Goal: Find specific page/section: Find specific page/section

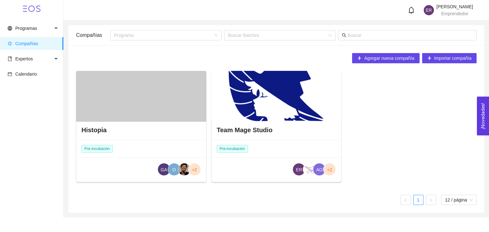
click at [388, 103] on div "Histopia Pre-incubación GA O +2 Team Mage Studio Pre-incubación ER AO +2" at bounding box center [277, 129] width 406 height 116
click at [270, 100] on div at bounding box center [276, 96] width 130 height 51
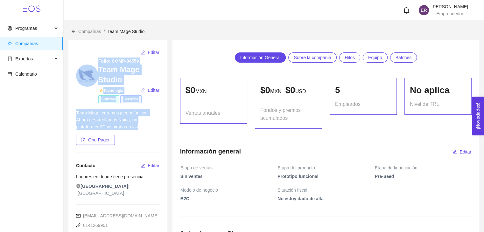
drag, startPoint x: 75, startPoint y: 57, endPoint x: 160, endPoint y: 126, distance: 110.2
click at [160, 126] on div "Editar Folio: COMP-04559 Team Mage Studio Tecnología Editar Software Servicios …" at bounding box center [117, 155] width 99 height 231
click at [107, 46] on div "Editar Folio: COMP-04559 Team Mage Studio Tecnología Editar Software Servicios …" at bounding box center [117, 155] width 99 height 231
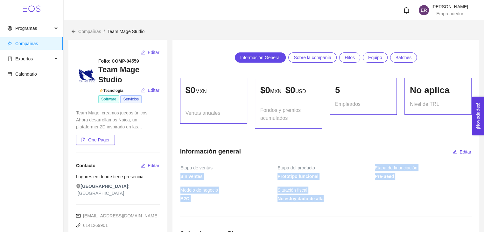
drag, startPoint x: 369, startPoint y: 165, endPoint x: 395, endPoint y: 202, distance: 45.6
click at [395, 202] on tbody "Etapa de ventas Etapa del producto Etapa de financiación Sin ventas Prototipo f…" at bounding box center [326, 186] width 292 height 45
click at [395, 202] on span "No estoy dado de alta" at bounding box center [375, 201] width 194 height 12
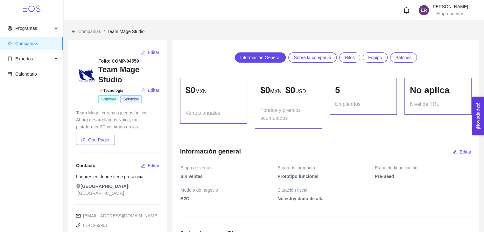
click at [395, 202] on span "No estoy dado de alta" at bounding box center [375, 201] width 194 height 12
click at [393, 201] on span "No estoy dado de alta" at bounding box center [375, 201] width 194 height 12
click at [391, 201] on span "No estoy dado de alta" at bounding box center [375, 201] width 194 height 12
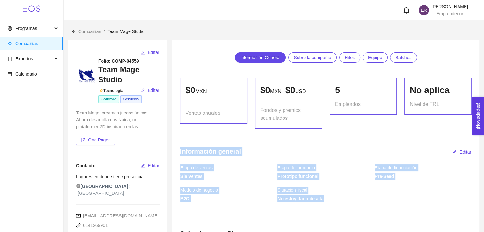
drag, startPoint x: 390, startPoint y: 201, endPoint x: 177, endPoint y: 153, distance: 218.3
drag, startPoint x: 176, startPoint y: 151, endPoint x: 360, endPoint y: 214, distance: 195.0
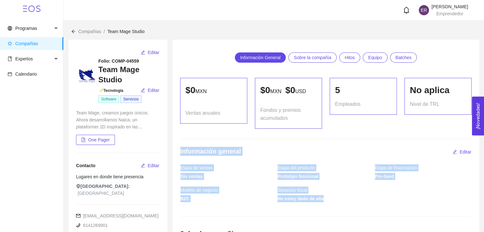
click at [352, 206] on span "No estoy dado de alta" at bounding box center [375, 201] width 194 height 12
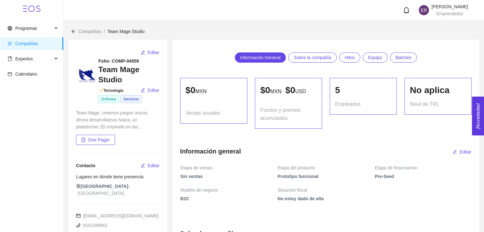
click at [352, 206] on span "No estoy dado de alta" at bounding box center [375, 201] width 194 height 12
click at [345, 201] on span "No estoy dado de alta" at bounding box center [375, 201] width 194 height 12
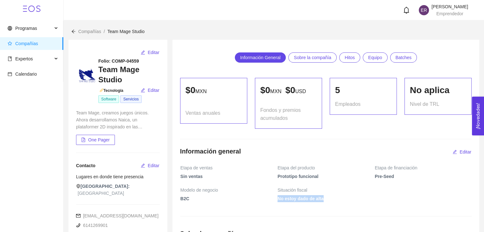
click at [345, 201] on span "No estoy dado de alta" at bounding box center [375, 201] width 194 height 12
click at [342, 201] on span "No estoy dado de alta" at bounding box center [375, 201] width 194 height 12
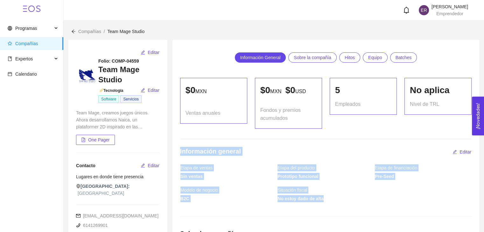
drag, startPoint x: 342, startPoint y: 201, endPoint x: 183, endPoint y: 146, distance: 168.1
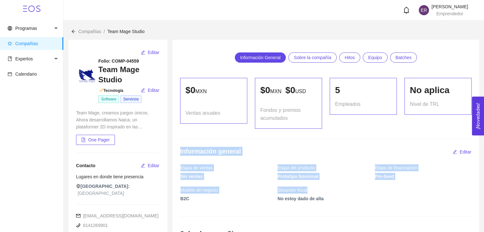
drag, startPoint x: 174, startPoint y: 148, endPoint x: 338, endPoint y: 189, distance: 168.8
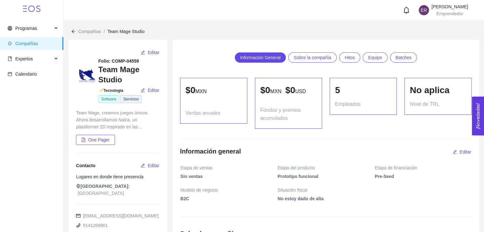
click at [339, 196] on span "No estoy dado de alta" at bounding box center [375, 201] width 194 height 12
click at [339, 197] on span "No estoy dado de alta" at bounding box center [375, 201] width 194 height 12
click at [331, 205] on span "No estoy dado de alta" at bounding box center [375, 201] width 194 height 12
click at [331, 201] on span "No estoy dado de alta" at bounding box center [375, 201] width 194 height 12
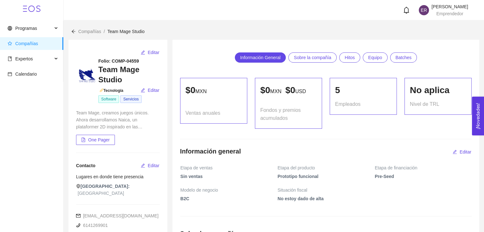
click at [331, 201] on span "No estoy dado de alta" at bounding box center [375, 201] width 194 height 12
click at [205, 166] on span "Etapa de ventas" at bounding box center [197, 168] width 35 height 7
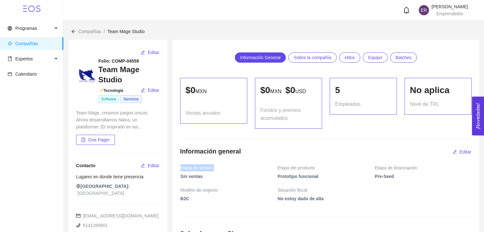
click at [202, 169] on span "Etapa de ventas" at bounding box center [197, 168] width 35 height 7
click at [187, 167] on span "Etapa de ventas" at bounding box center [197, 168] width 35 height 7
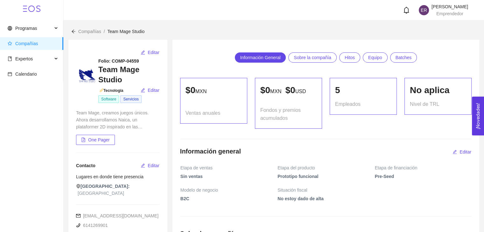
click at [196, 168] on span "Etapa de ventas" at bounding box center [197, 168] width 35 height 7
click at [193, 165] on span "Etapa de ventas" at bounding box center [197, 168] width 35 height 7
click at [194, 168] on span "Etapa de ventas" at bounding box center [197, 168] width 35 height 7
click at [199, 168] on span "Etapa de ventas" at bounding box center [197, 168] width 35 height 7
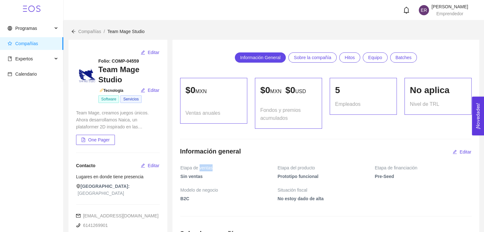
click at [199, 168] on span "Etapa de ventas" at bounding box center [197, 168] width 35 height 7
click at [206, 154] on h4 "Información general" at bounding box center [210, 151] width 61 height 9
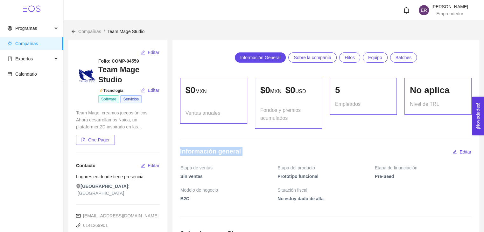
click at [232, 149] on h4 "Información general" at bounding box center [210, 151] width 61 height 9
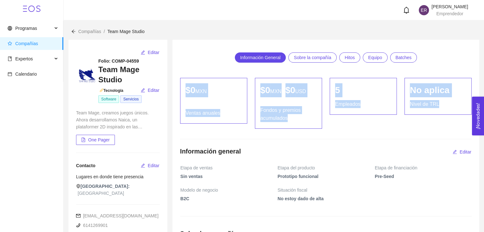
drag, startPoint x: 173, startPoint y: 36, endPoint x: 335, endPoint y: 130, distance: 186.9
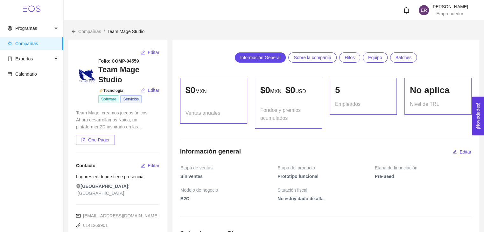
drag, startPoint x: 212, startPoint y: 52, endPoint x: 194, endPoint y: 46, distance: 18.3
drag, startPoint x: 206, startPoint y: 55, endPoint x: 288, endPoint y: 81, distance: 85.6
click at [210, 60] on div "Información General Sobre la compañía Hitos Equipo Batches" at bounding box center [326, 57] width 292 height 20
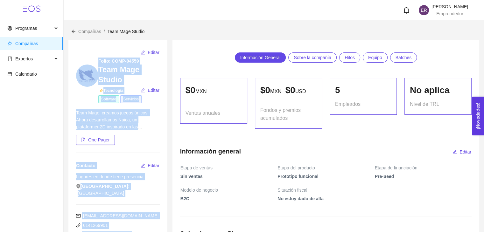
drag, startPoint x: 288, startPoint y: 81, endPoint x: 218, endPoint y: 31, distance: 86.2
click at [218, 31] on div "Compañías / Team Mage Studio /" at bounding box center [273, 31] width 405 height 7
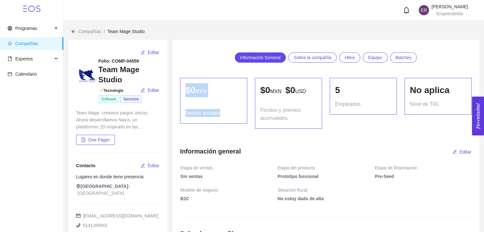
drag, startPoint x: 257, startPoint y: 88, endPoint x: 186, endPoint y: 56, distance: 78.2
click at [186, 56] on div "Información General Sobre la compañía Hitos Equipo Batches" at bounding box center [326, 57] width 292 height 20
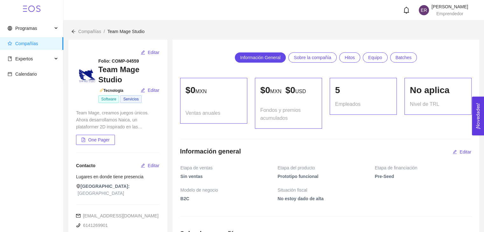
click at [186, 56] on div "Información General Sobre la compañía Hitos Equipo Batches" at bounding box center [326, 57] width 292 height 20
